Goal: Task Accomplishment & Management: Use online tool/utility

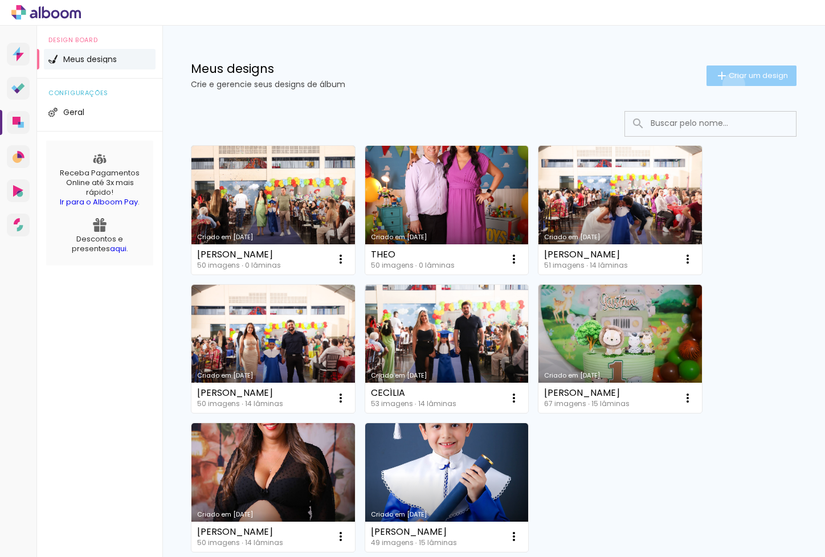
click at [731, 84] on paper-button "Criar um design" at bounding box center [751, 75] width 90 height 21
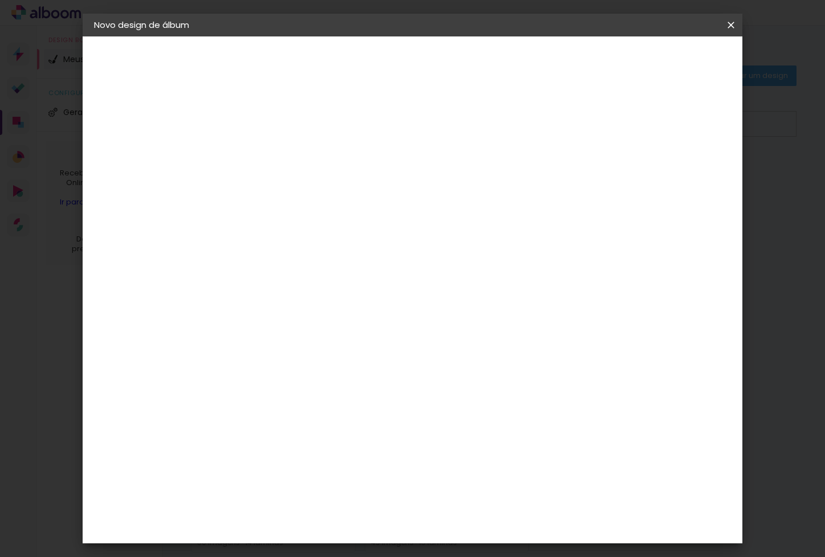
click at [280, 147] on input at bounding box center [280, 153] width 0 height 18
type input "[PERSON_NAME]"
type paper-input "[PERSON_NAME]"
click at [397, 68] on paper-button "Avançar" at bounding box center [369, 60] width 56 height 19
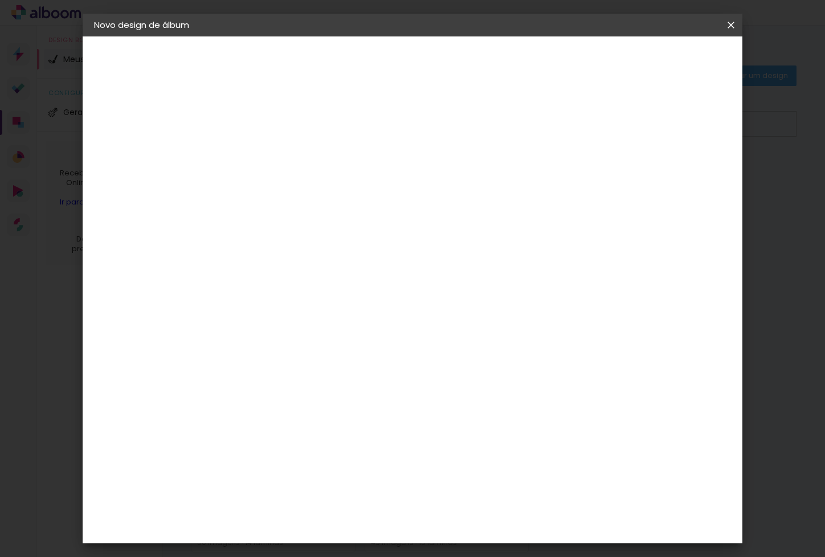
click at [355, 539] on paper-item "RaiTai" at bounding box center [309, 551] width 123 height 25
click at [0, 0] on slot "Avançar" at bounding box center [0, 0] width 0 height 0
click at [357, 275] on span "20 × 30" at bounding box center [330, 286] width 53 height 23
click at [0, 0] on slot "Avançar" at bounding box center [0, 0] width 0 height 0
click at [668, 60] on span "Iniciar design" at bounding box center [642, 60] width 52 height 8
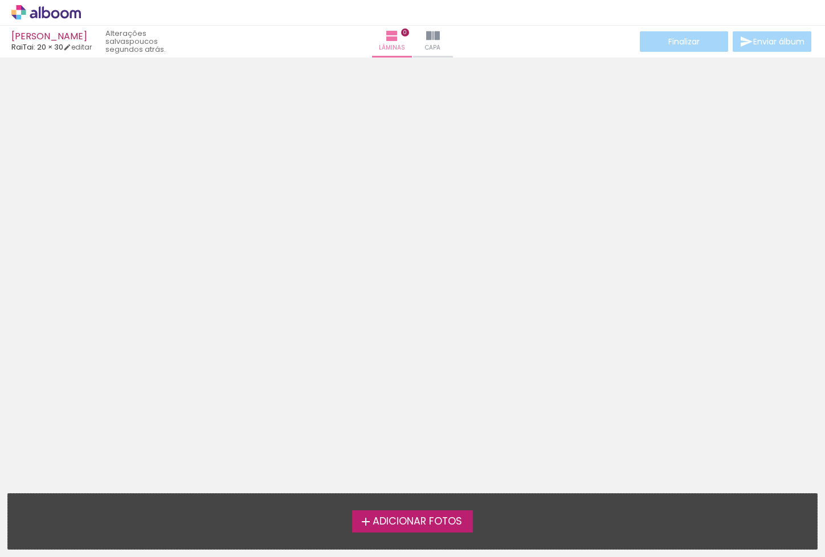
click at [453, 501] on div "Adicionar Fotos Solte suas fotos aqui..." at bounding box center [412, 521] width 809 height 55
click at [456, 525] on span "Adicionar Fotos" at bounding box center [416, 522] width 89 height 10
click at [0, 0] on input "file" at bounding box center [0, 0] width 0 height 0
